Goal: Information Seeking & Learning: Learn about a topic

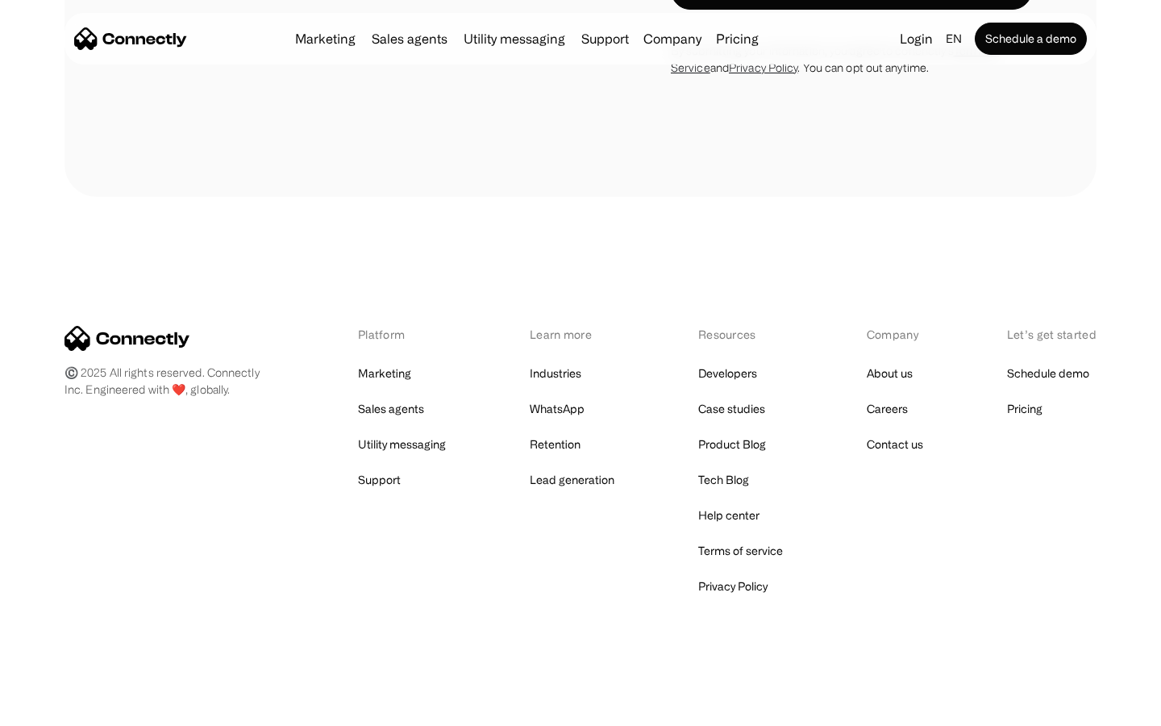
scroll to position [4250, 0]
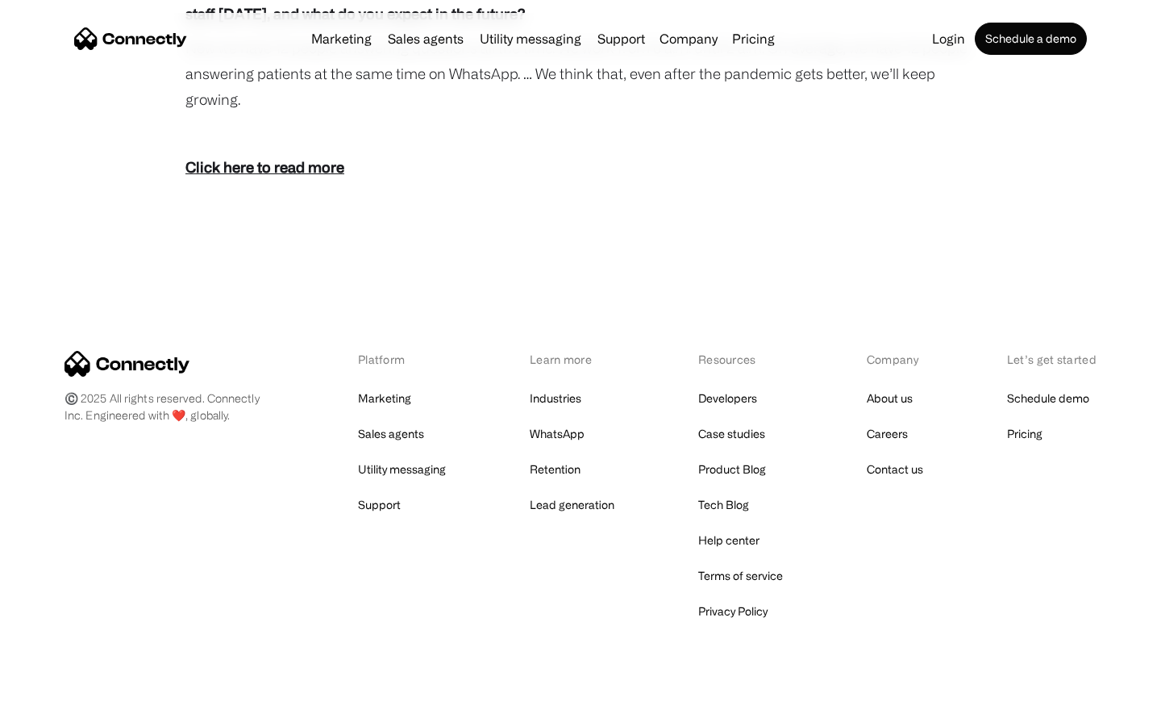
scroll to position [2917, 0]
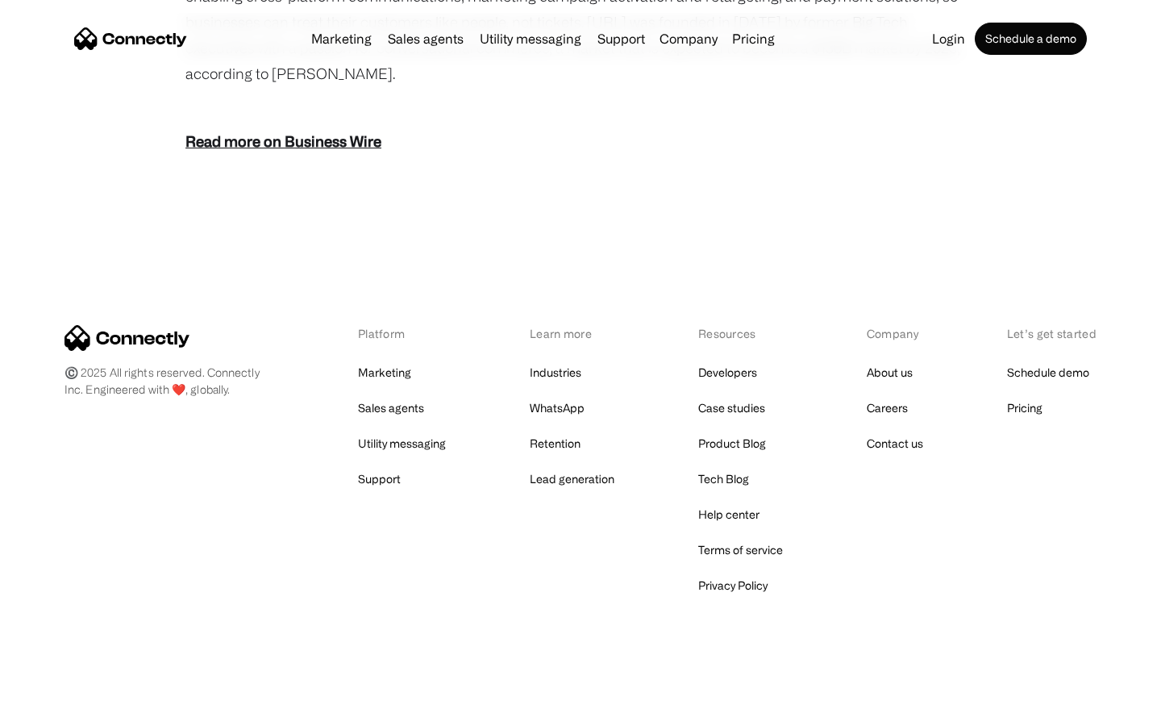
scroll to position [1999, 0]
